Goal: Navigation & Orientation: Find specific page/section

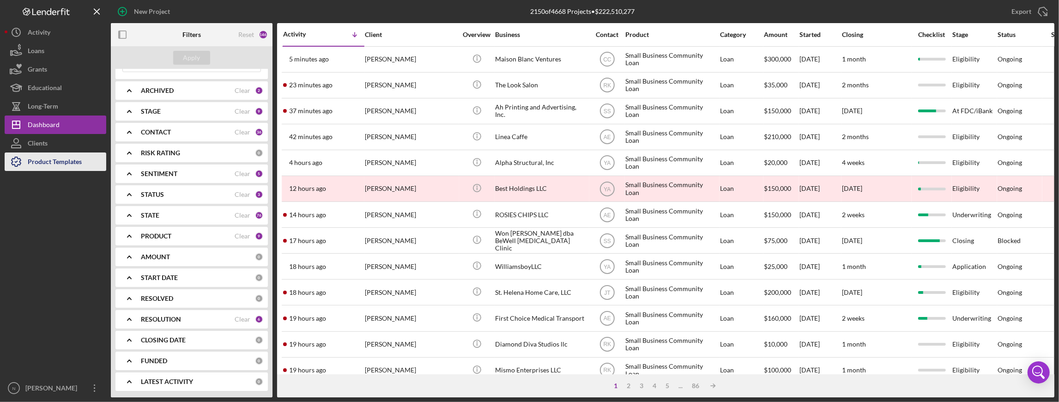
click at [57, 160] on div "Product Templates" at bounding box center [55, 162] width 54 height 21
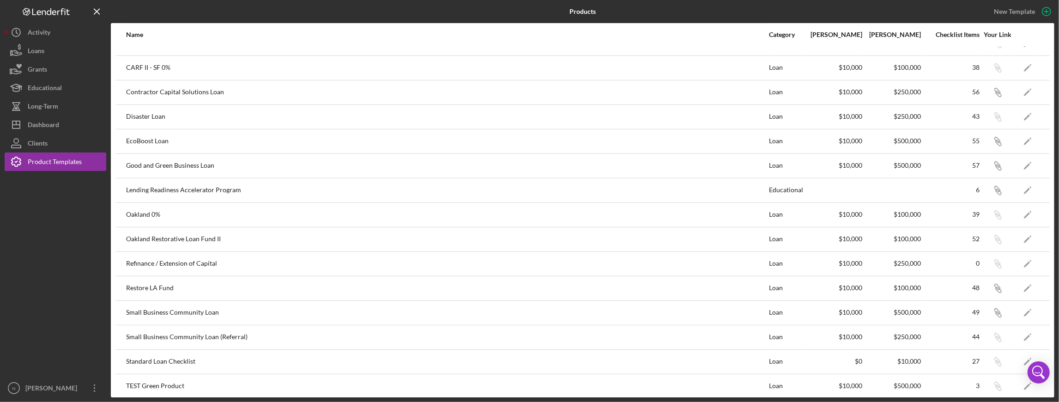
scroll to position [43, 0]
drag, startPoint x: 127, startPoint y: 306, endPoint x: 256, endPoint y: 303, distance: 129.4
click at [256, 303] on div "Small Business Community Loan" at bounding box center [447, 309] width 642 height 23
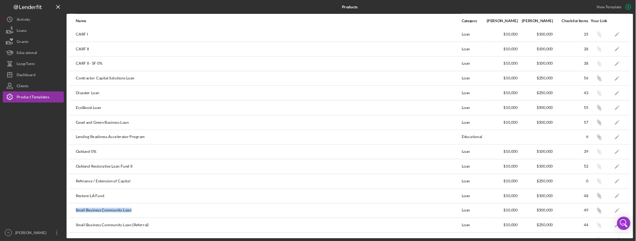
scroll to position [0, 0]
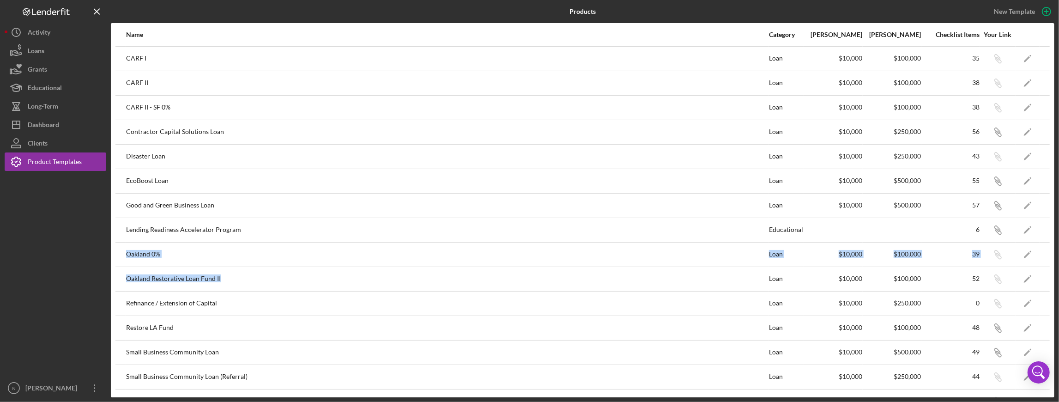
drag, startPoint x: 125, startPoint y: 253, endPoint x: 232, endPoint y: 272, distance: 108.4
click at [232, 272] on tbody "CARF I Loan $10,000 $100,000 35 Icon/Link Icon/Edit CARF II Loan $10,000 $100,0…" at bounding box center [582, 242] width 934 height 392
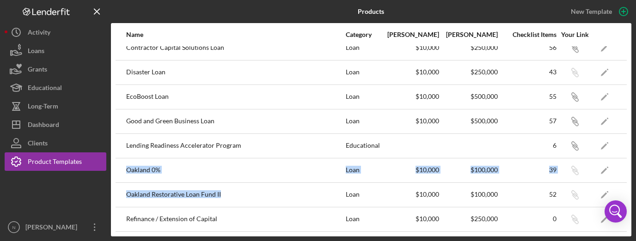
scroll to position [92, 0]
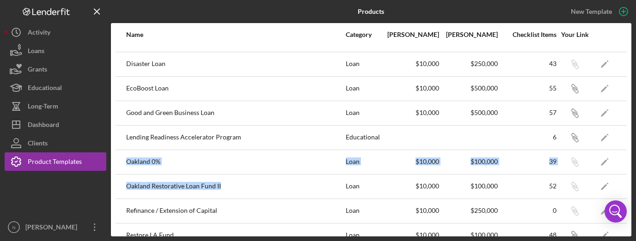
click at [187, 176] on div "Oakland Restorative Loan Fund II" at bounding box center [235, 186] width 218 height 23
drag, startPoint x: 126, startPoint y: 190, endPoint x: 248, endPoint y: 186, distance: 122.5
click at [248, 186] on div "Oakland Restorative Loan Fund II" at bounding box center [235, 186] width 218 height 23
copy div "Oakland Restorative Loan Fund II"
